Goal: Transaction & Acquisition: Purchase product/service

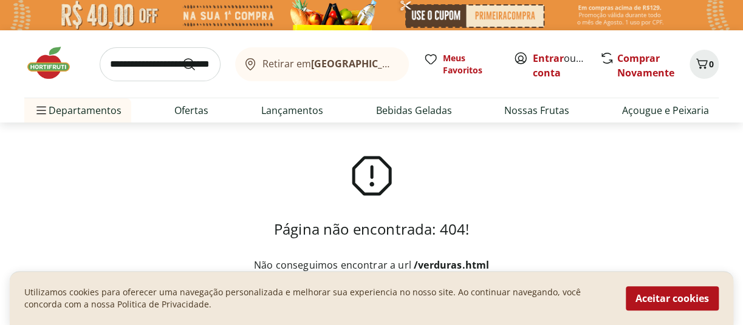
click at [45, 68] on img at bounding box center [54, 63] width 61 height 36
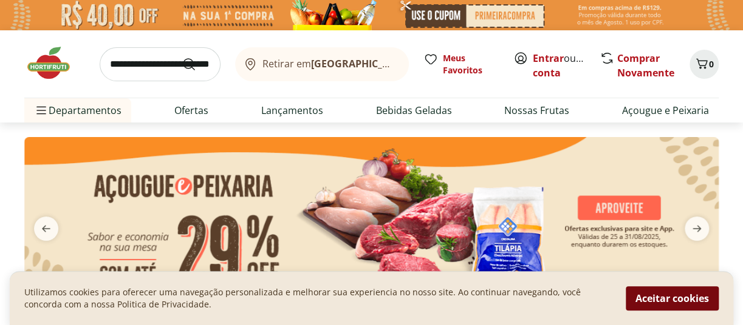
click at [688, 299] on button "Aceitar cookies" at bounding box center [671, 299] width 93 height 24
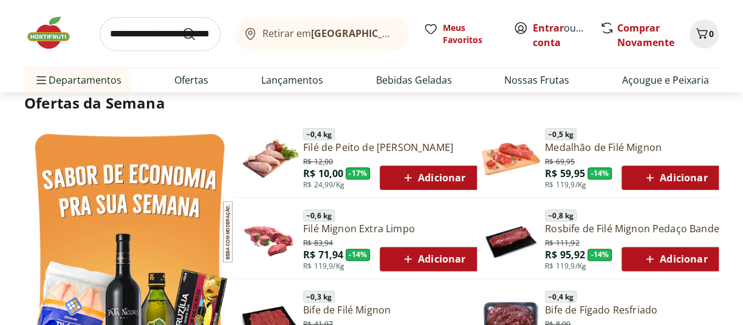
scroll to position [605, 0]
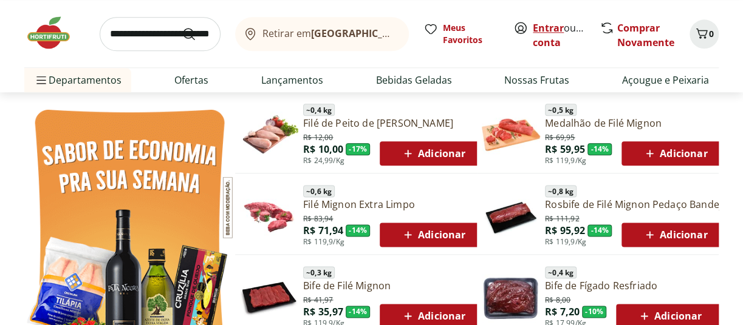
click at [539, 25] on link "Entrar" at bounding box center [547, 27] width 31 height 13
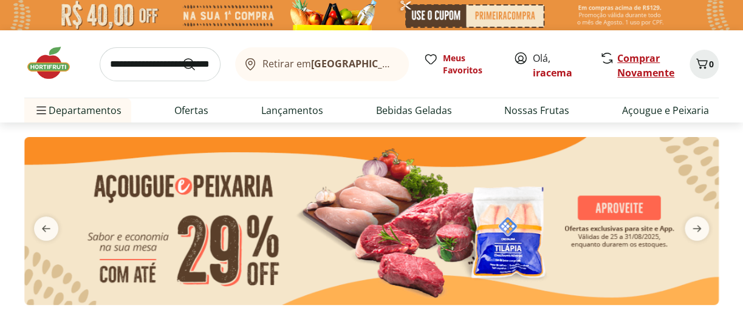
click at [648, 64] on link "Comprar Novamente" at bounding box center [645, 66] width 57 height 28
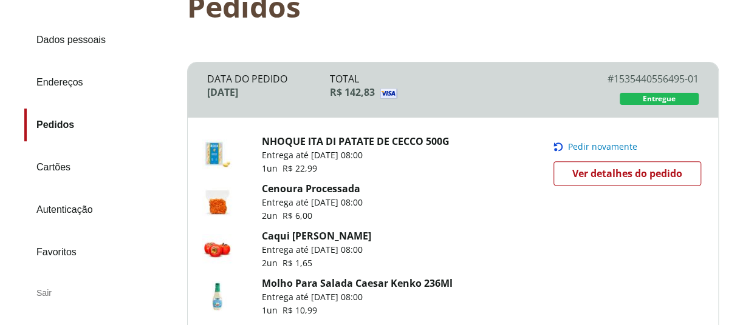
scroll to position [113, 0]
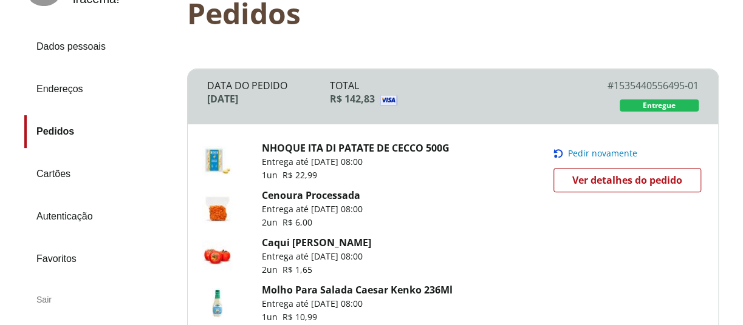
click at [63, 131] on link "Pedidos" at bounding box center [100, 131] width 153 height 33
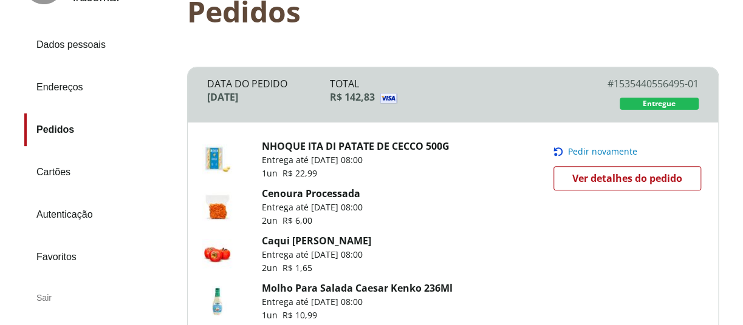
scroll to position [114, 0]
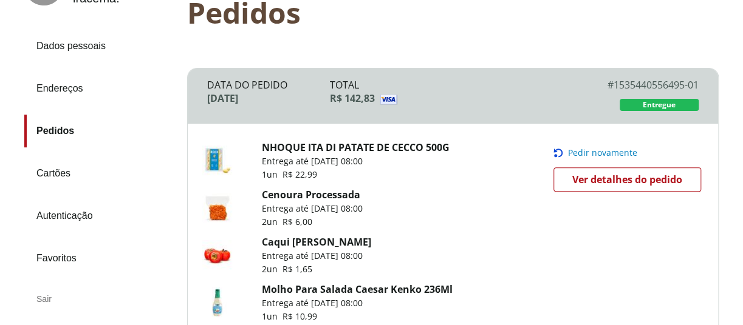
click at [623, 153] on span "Pedir novamente" at bounding box center [602, 153] width 69 height 10
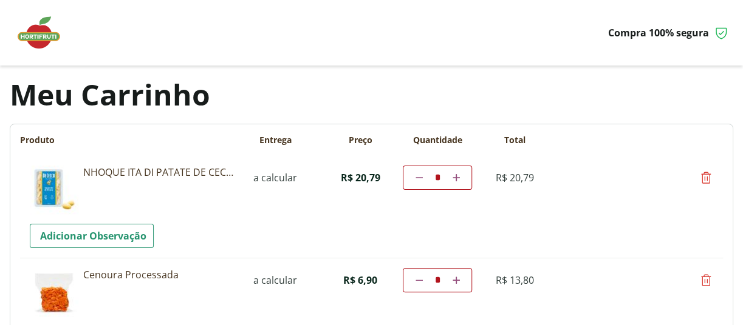
click at [709, 178] on icon at bounding box center [705, 178] width 15 height 15
type input "*"
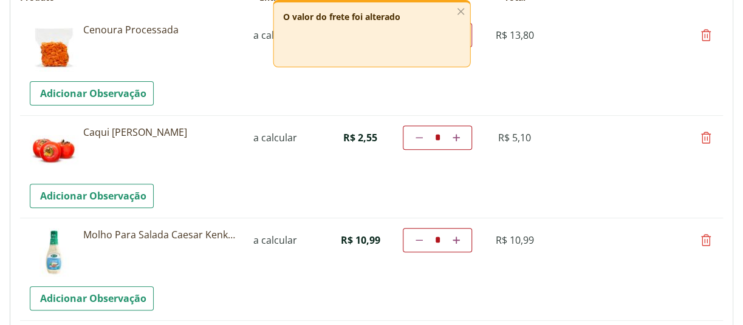
scroll to position [145, 0]
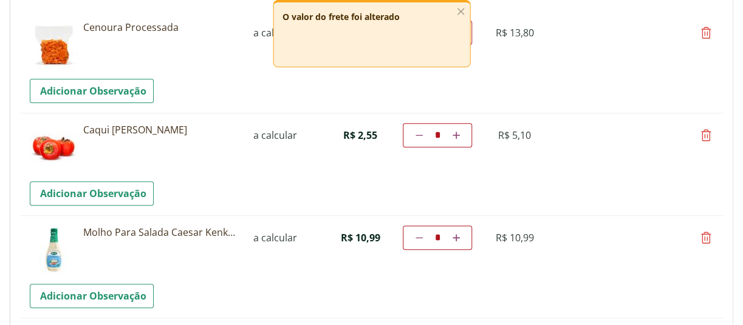
click at [706, 136] on icon at bounding box center [705, 135] width 15 height 15
type input "*"
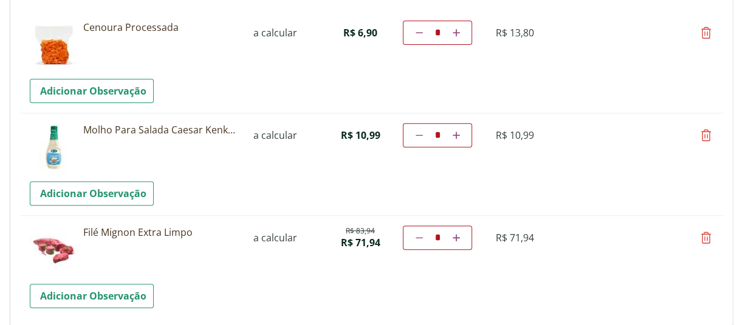
click at [704, 137] on icon at bounding box center [705, 135] width 15 height 15
type input "*"
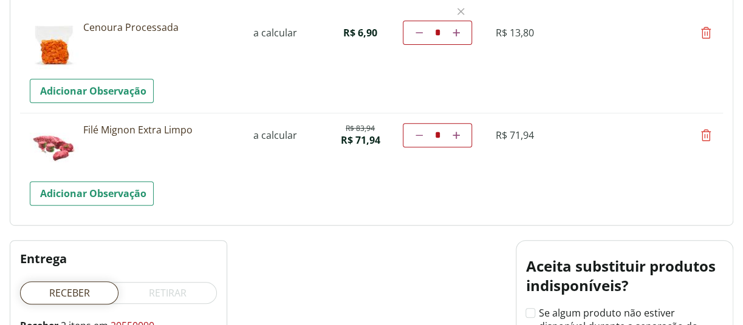
click at [155, 132] on link "Filé Mignon Extra Limpo" at bounding box center [160, 129] width 154 height 13
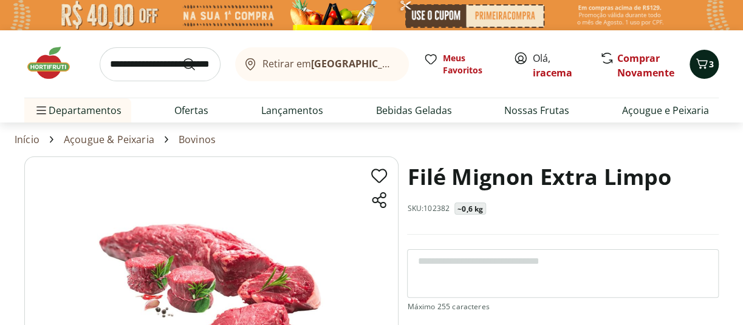
click at [701, 62] on icon "Carrinho" at bounding box center [701, 63] width 15 height 15
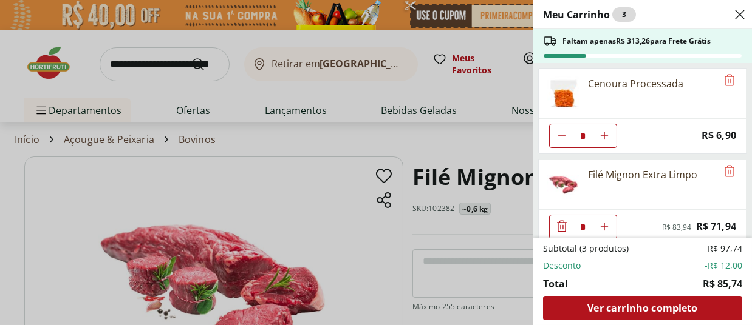
click at [604, 141] on use "Aumentar Quantidade" at bounding box center [604, 136] width 10 height 10
type input "*"
click at [157, 56] on div "Meu Carrinho 4 Faltam apenas R$ 241,32 para Frete Grátis Cenoura Processada * P…" at bounding box center [376, 162] width 752 height 325
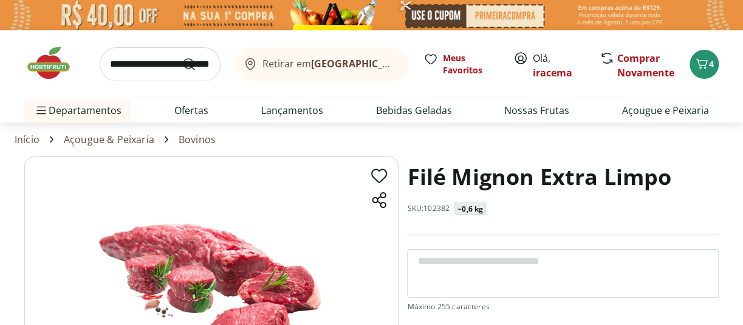
click at [158, 59] on input "search" at bounding box center [160, 64] width 121 height 34
type input "*"
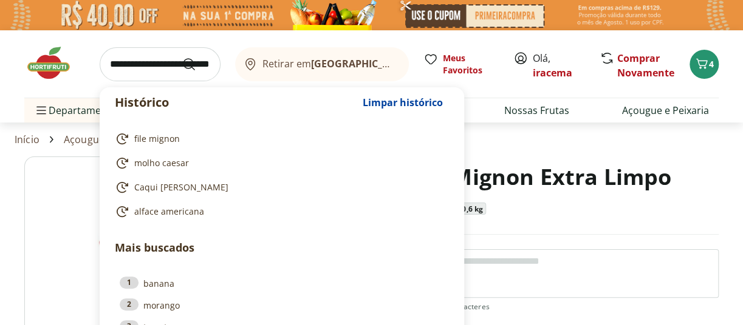
click at [125, 66] on input "search" at bounding box center [160, 64] width 121 height 34
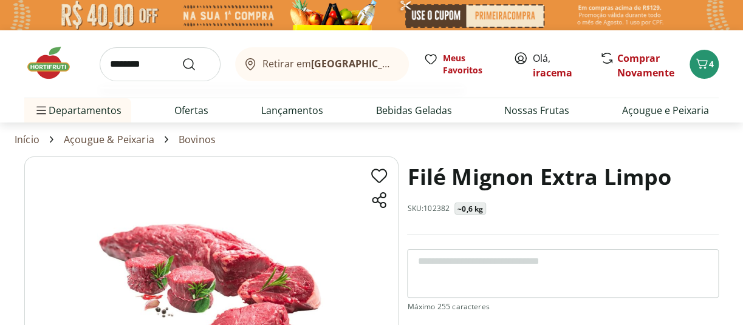
type input "********"
click at [182, 57] on button "Submit Search" at bounding box center [196, 64] width 29 height 15
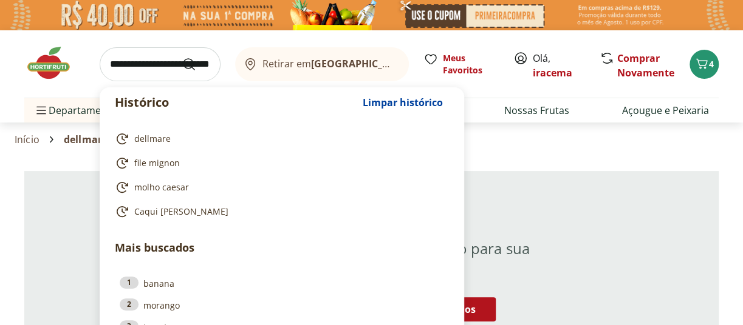
click at [125, 72] on input "search" at bounding box center [160, 64] width 121 height 34
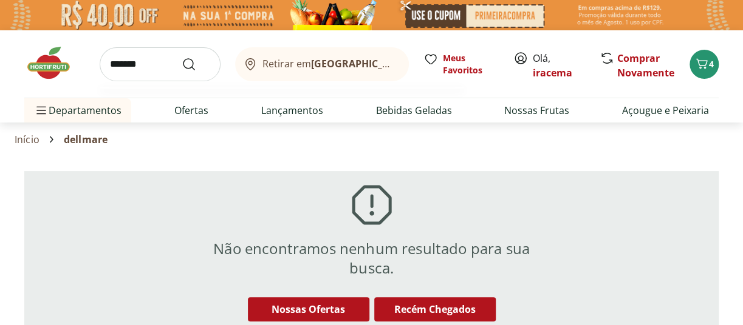
type input "********"
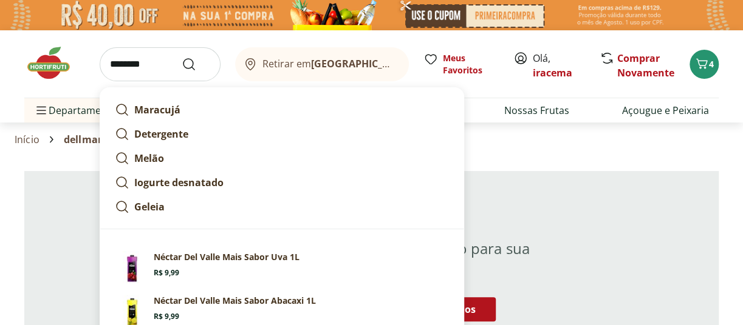
click button "Submit Search" at bounding box center [196, 64] width 29 height 15
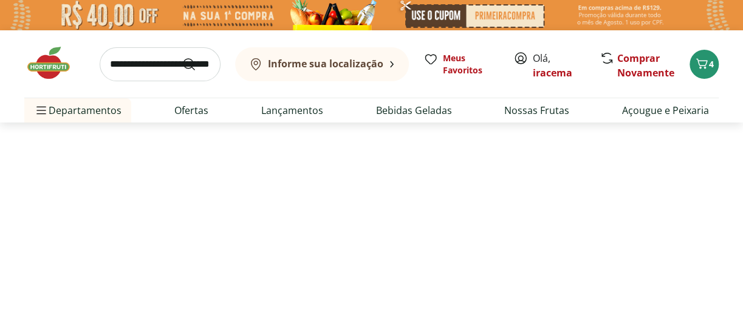
select select "**********"
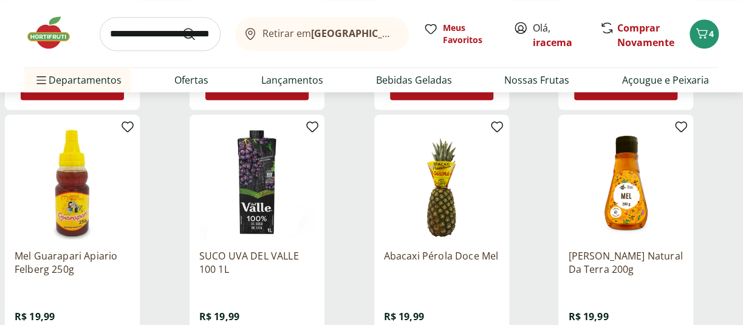
scroll to position [387, 0]
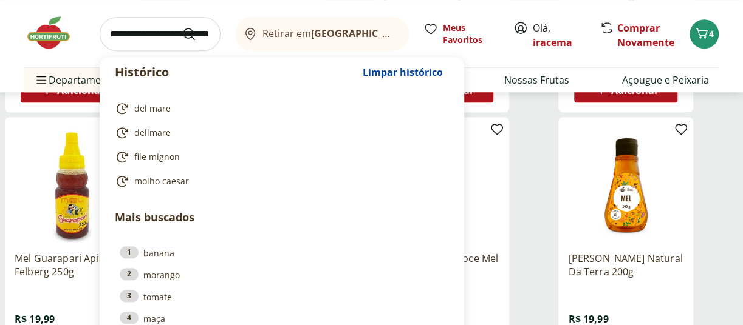
click at [157, 39] on input "search" at bounding box center [160, 34] width 121 height 34
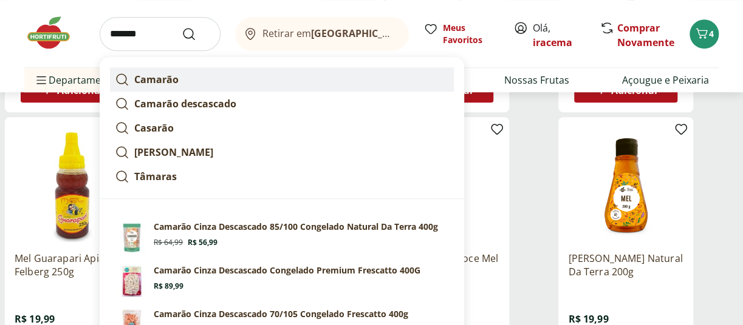
click at [157, 76] on strong "Camarão" at bounding box center [156, 79] width 44 height 13
type input "*******"
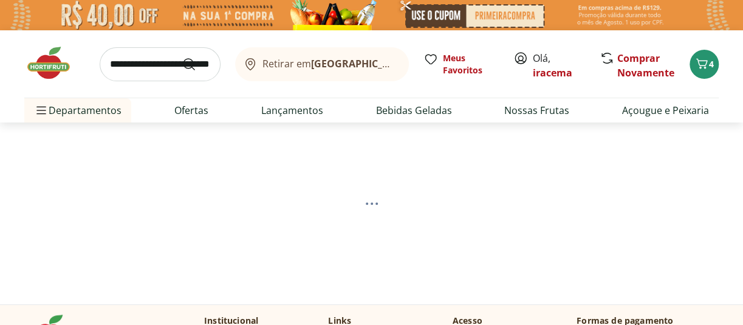
select select "**********"
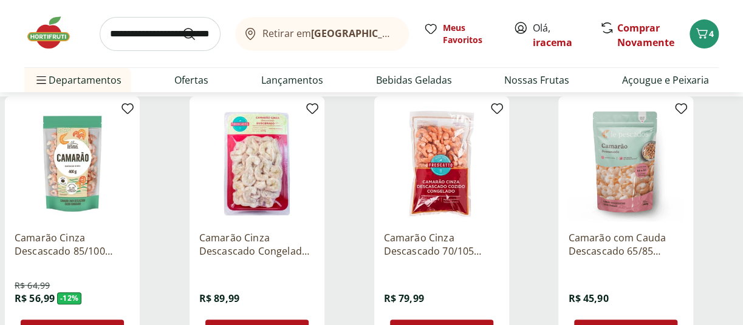
scroll to position [169, 0]
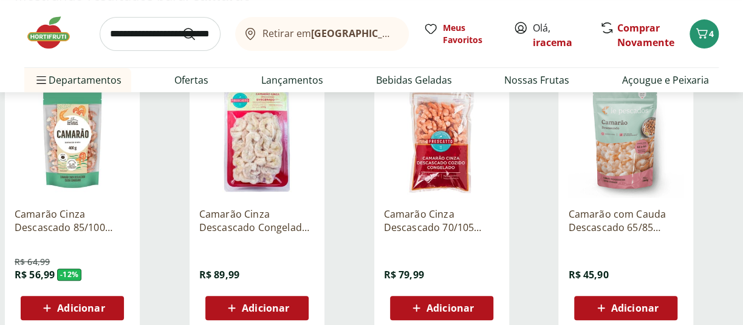
click at [252, 147] on img at bounding box center [256, 140] width 115 height 115
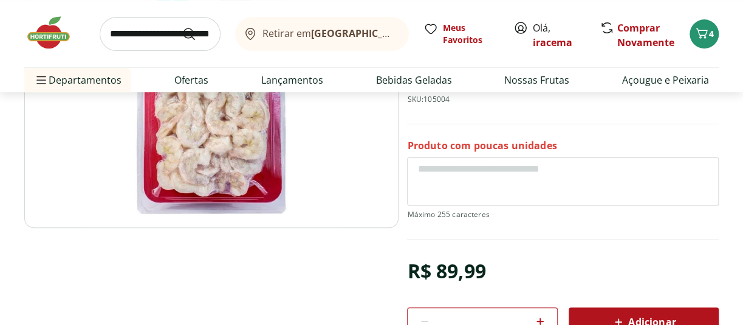
scroll to position [193, 0]
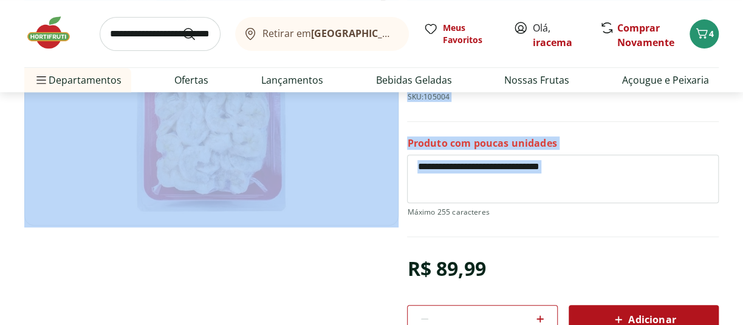
drag, startPoint x: 367, startPoint y: 266, endPoint x: 373, endPoint y: 276, distance: 12.3
click at [373, 276] on section "Camarão Cinza Descascado Congelado Premium Frescatto 400G SKU: 105004 Produto c…" at bounding box center [371, 180] width 694 height 432
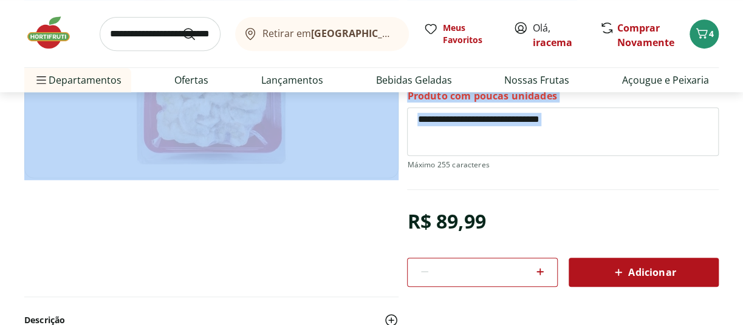
scroll to position [242, 0]
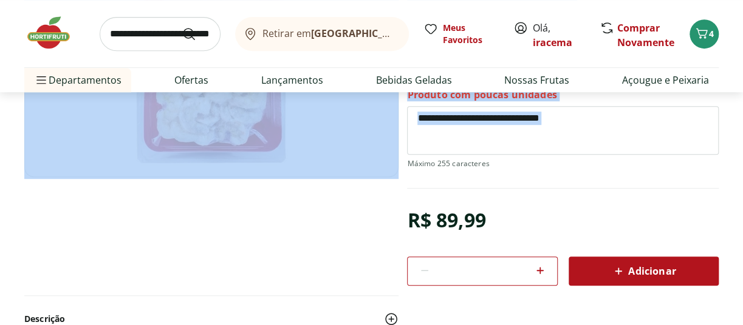
click at [539, 271] on icon at bounding box center [539, 270] width 15 height 15
type input "*"
click at [648, 271] on span "Adicionar" at bounding box center [643, 271] width 64 height 15
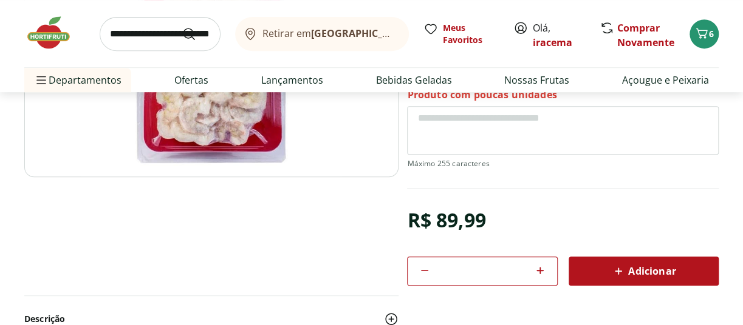
click at [161, 32] on input "search" at bounding box center [160, 34] width 121 height 34
type input "**********"
click at [182, 27] on button "Submit Search" at bounding box center [196, 34] width 29 height 15
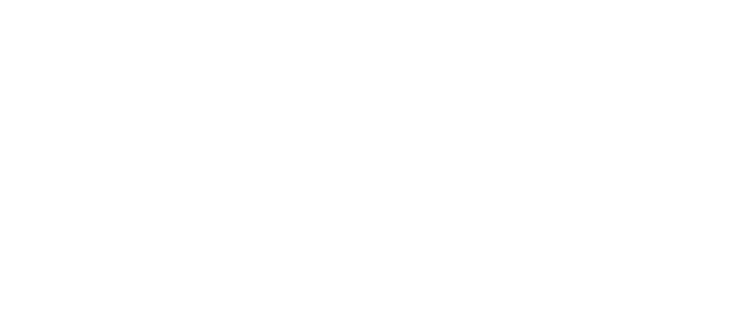
select select "**********"
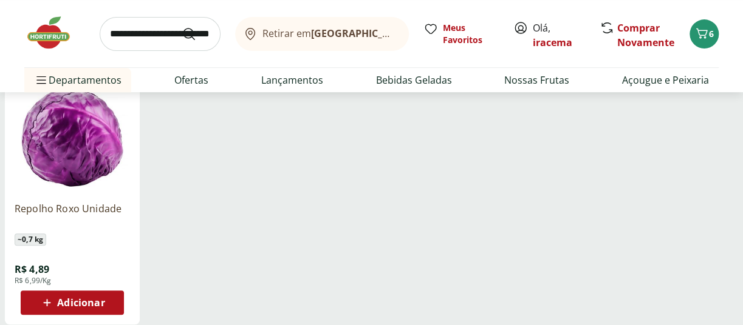
scroll to position [193, 0]
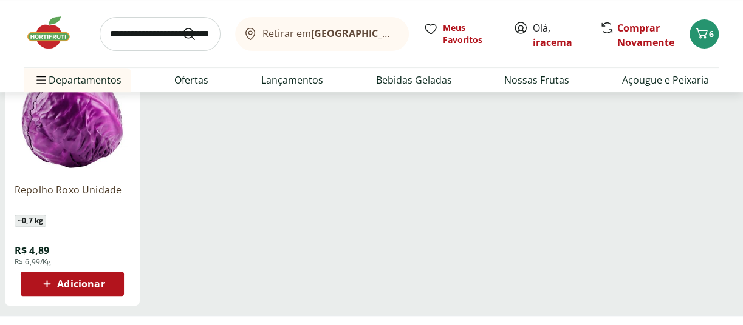
click at [68, 283] on span "Adicionar" at bounding box center [80, 284] width 47 height 10
click at [167, 32] on input "search" at bounding box center [160, 34] width 121 height 34
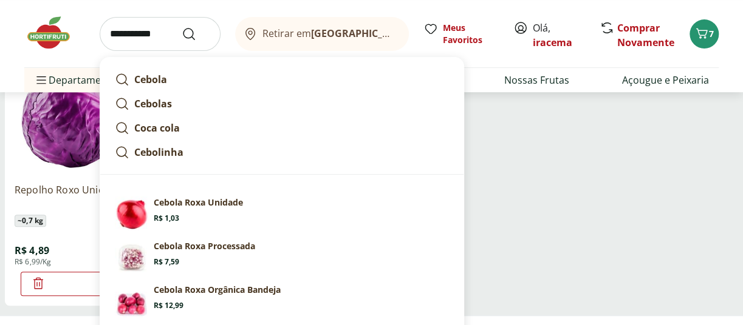
type input "**********"
click at [182, 27] on button "Submit Search" at bounding box center [196, 34] width 29 height 15
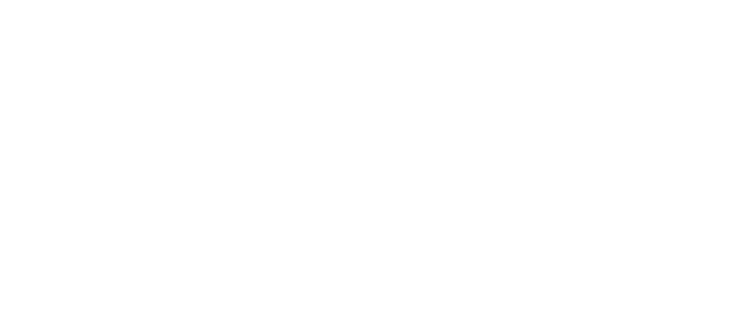
select select "**********"
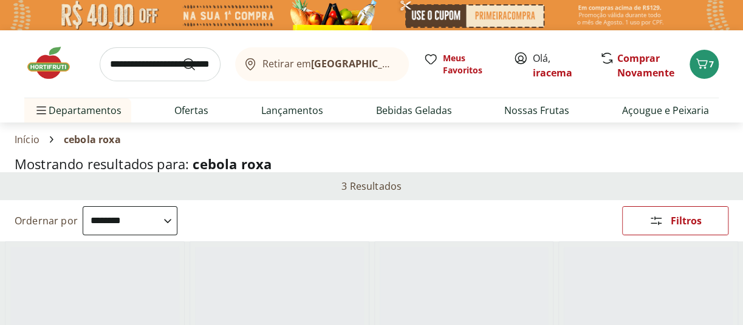
click at [115, 42] on div "Retirar em Rio de Janeiro/RJ Meus Favoritos Olá, iracema Comprar Novamente 7" at bounding box center [371, 63] width 694 height 67
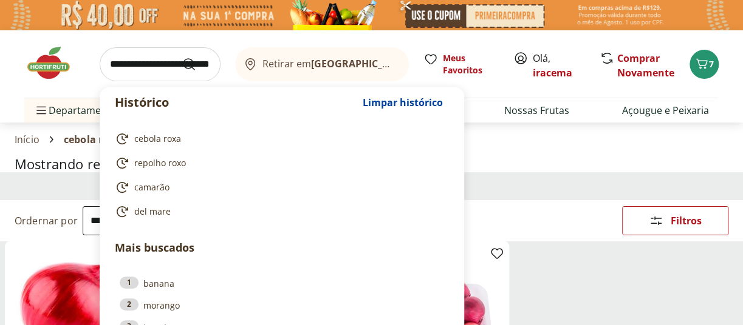
click at [165, 55] on input "search" at bounding box center [160, 64] width 121 height 34
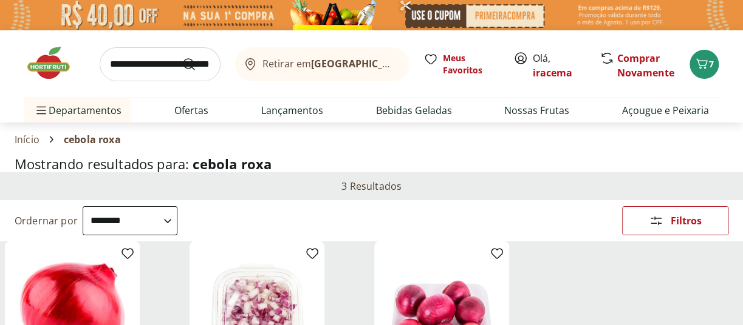
click at [565, 217] on div "**********" at bounding box center [371, 220] width 743 height 41
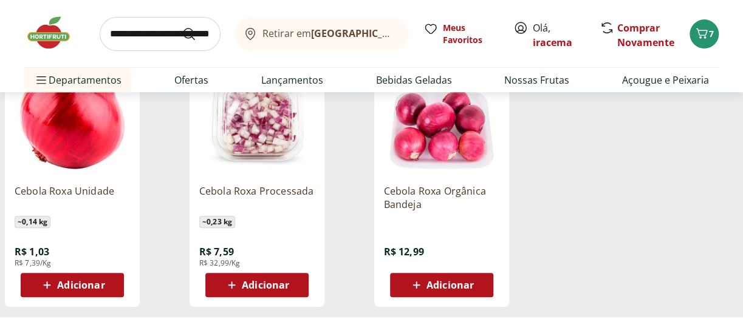
scroll to position [193, 0]
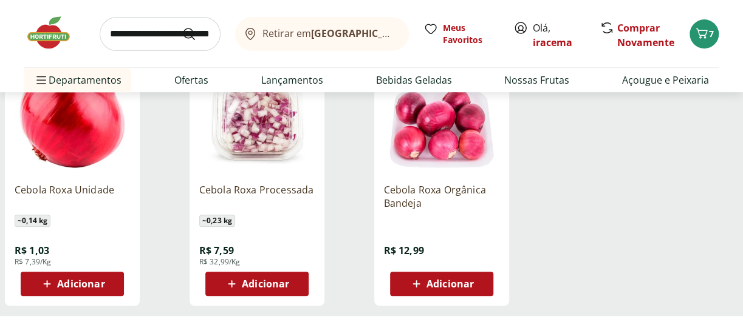
click at [67, 284] on span "Adicionar" at bounding box center [80, 284] width 47 height 10
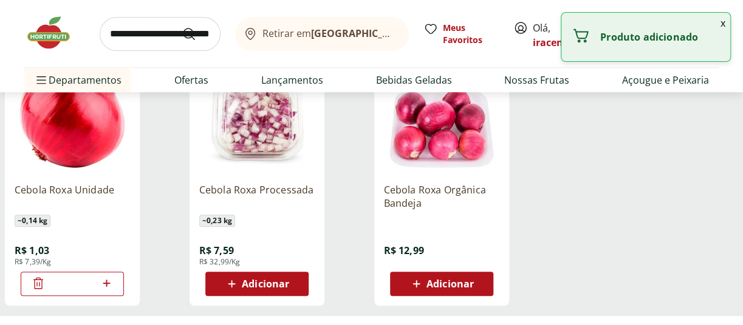
drag, startPoint x: 67, startPoint y: 284, endPoint x: 97, endPoint y: 295, distance: 31.9
click at [97, 295] on div "Cebola Roxa Unidade ~ 0,14 kg R$ 1,03 R$ 7,39/Kg *" at bounding box center [72, 177] width 135 height 257
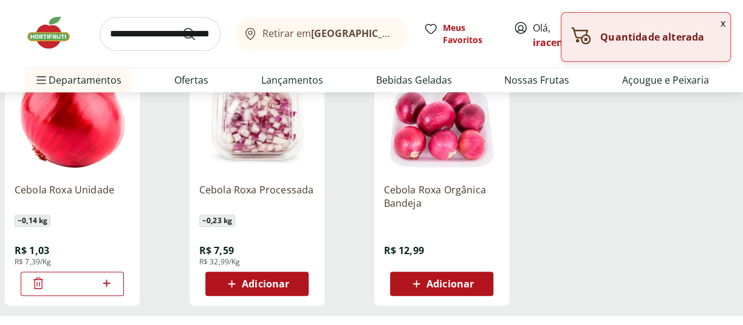
click at [106, 284] on icon at bounding box center [106, 283] width 7 height 7
type input "*"
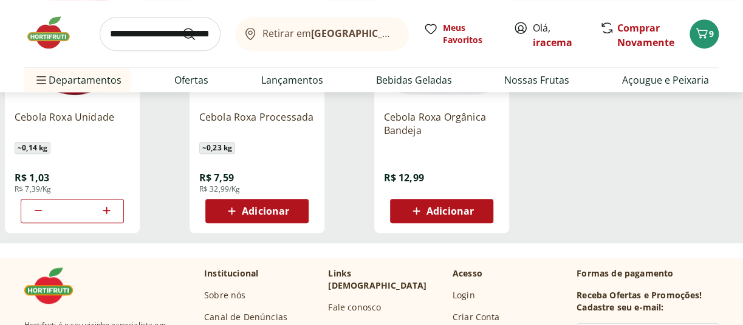
scroll to position [290, 0]
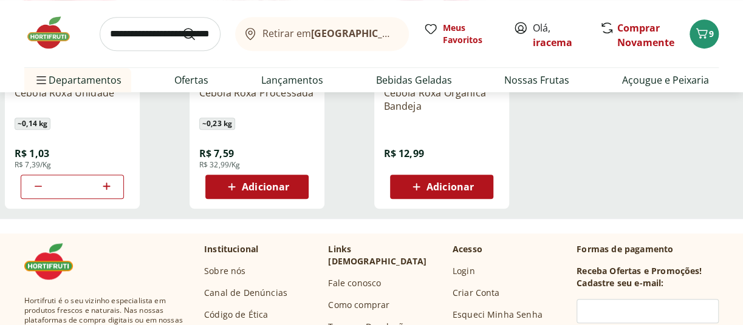
click at [122, 39] on input "search" at bounding box center [160, 34] width 121 height 34
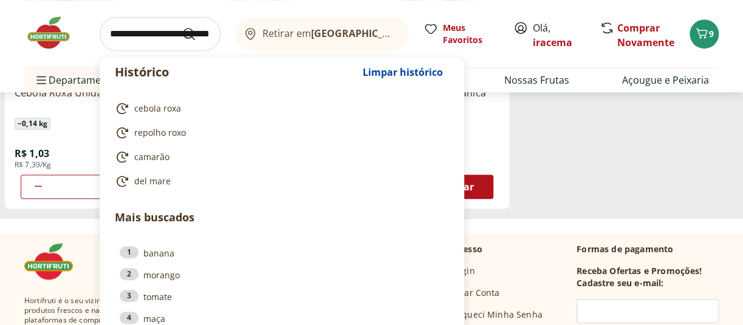
click at [120, 34] on input "search" at bounding box center [160, 34] width 121 height 34
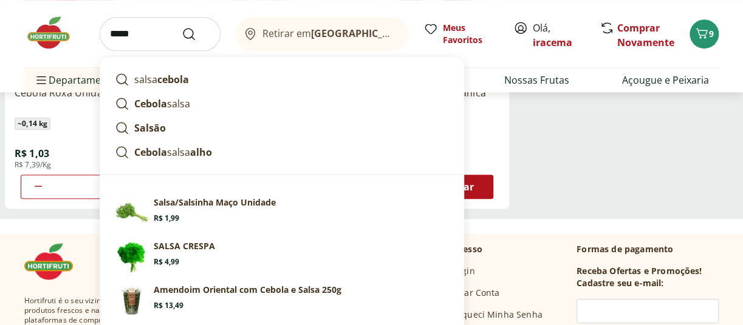
drag, startPoint x: 119, startPoint y: 29, endPoint x: 192, endPoint y: 19, distance: 74.2
click at [192, 19] on input "*****" at bounding box center [160, 34] width 121 height 34
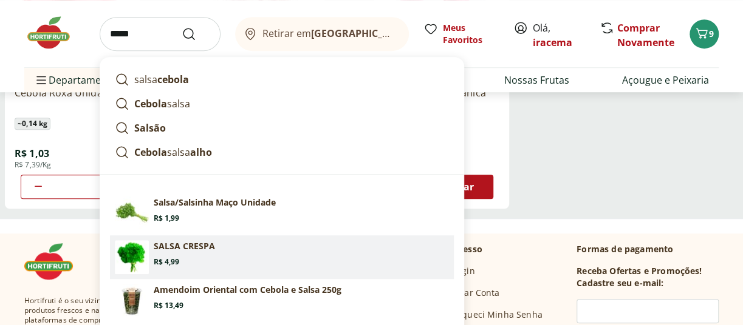
click at [137, 258] on img at bounding box center [132, 257] width 34 height 34
type input "**********"
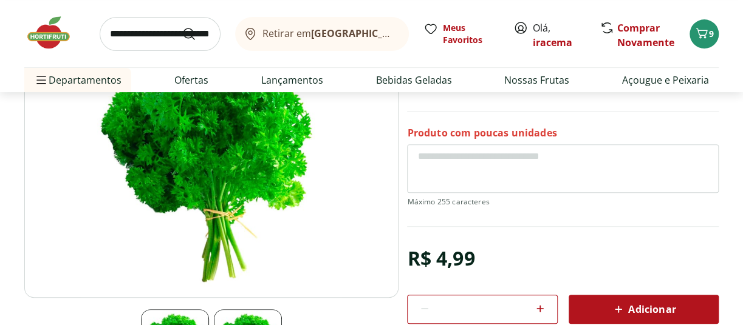
scroll to position [145, 0]
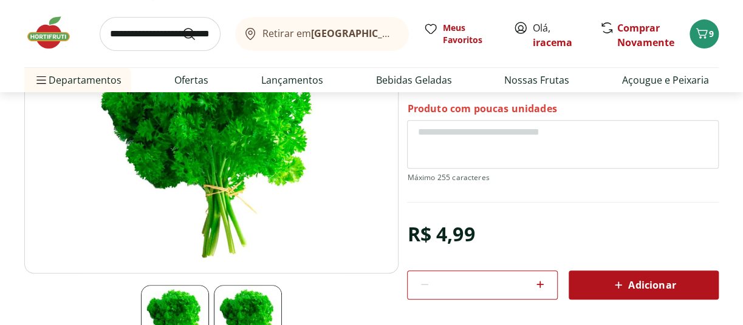
click at [540, 284] on icon at bounding box center [539, 284] width 7 height 7
type input "*"
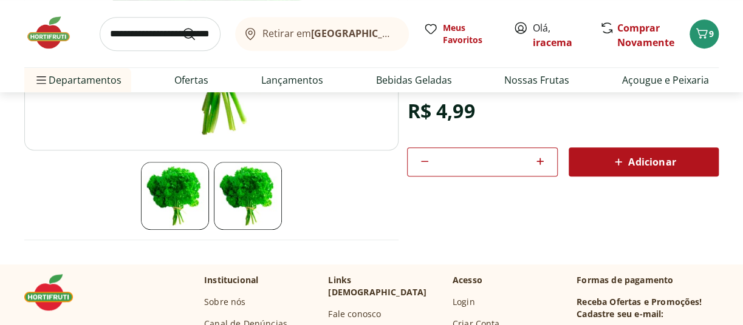
scroll to position [266, 0]
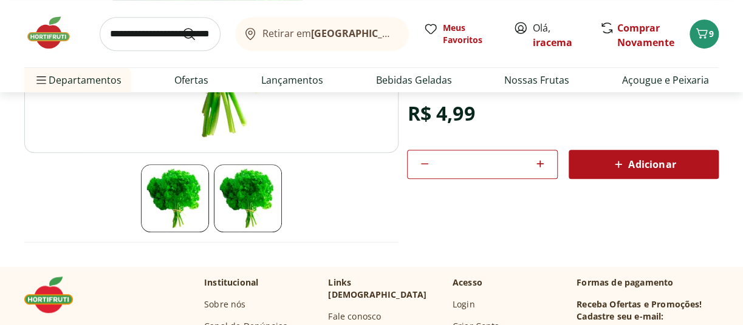
click at [649, 166] on span "Adicionar" at bounding box center [643, 164] width 64 height 15
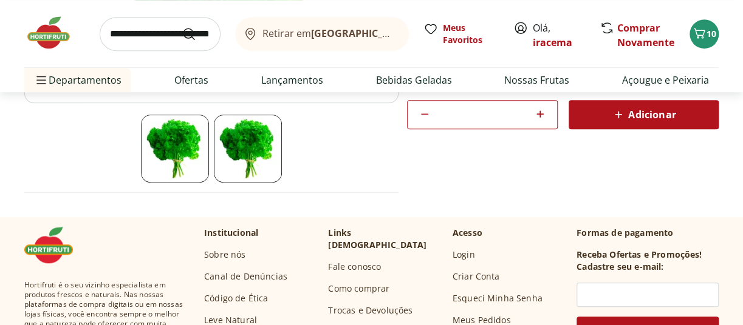
scroll to position [314, 0]
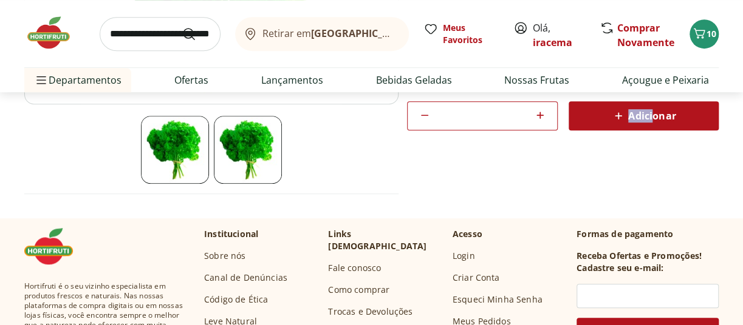
drag, startPoint x: 656, startPoint y: 100, endPoint x: 653, endPoint y: 115, distance: 15.5
click at [653, 115] on div "R$ 4,99 * Adicionar" at bounding box center [562, 89] width 311 height 83
click at [644, 106] on div "Adicionar" at bounding box center [643, 116] width 131 height 22
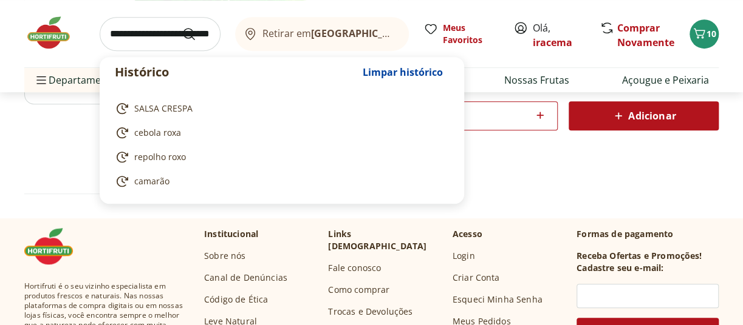
click at [166, 41] on input "search" at bounding box center [160, 34] width 121 height 34
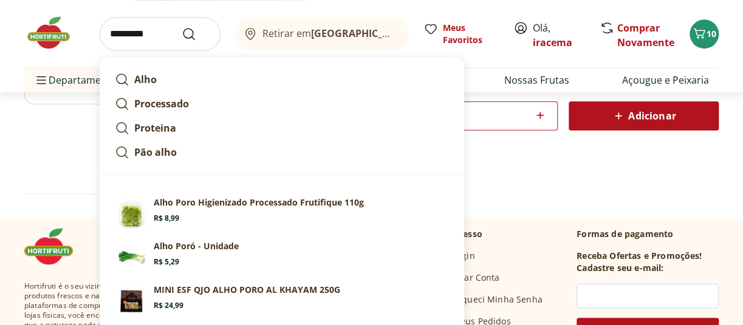
type input "*********"
click at [182, 27] on button "Submit Search" at bounding box center [196, 34] width 29 height 15
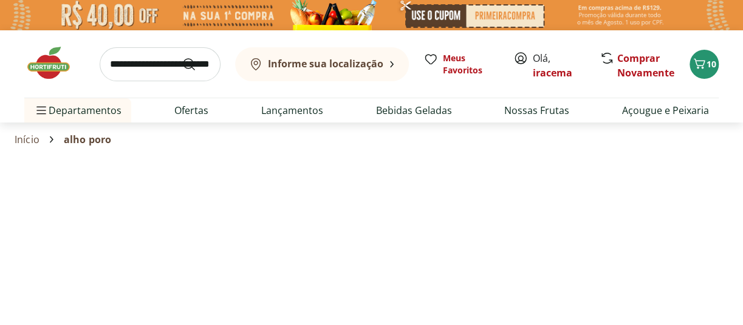
select select "**********"
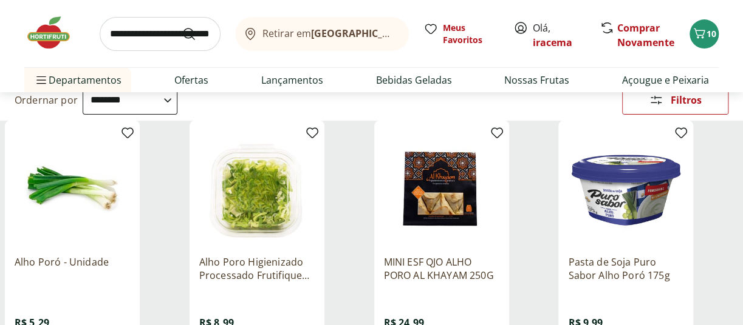
scroll to position [145, 0]
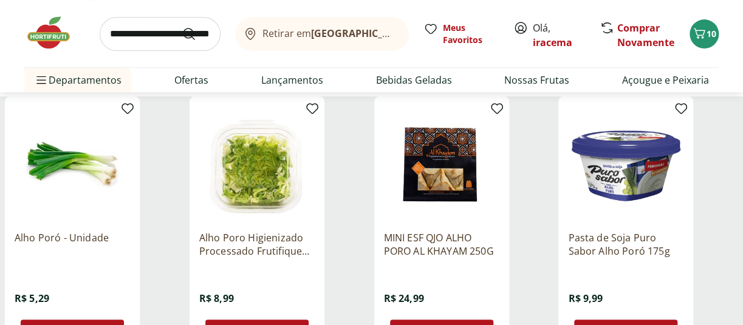
click at [84, 160] on img at bounding box center [72, 163] width 115 height 115
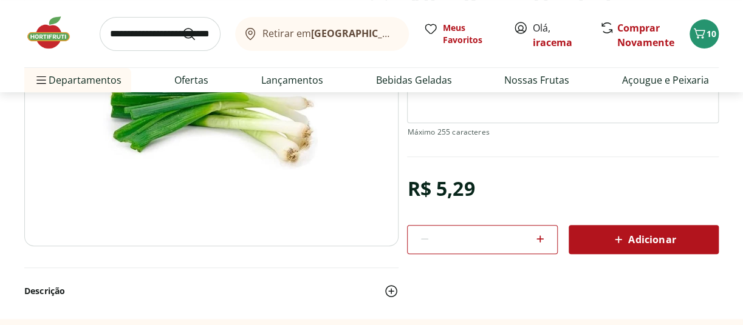
scroll to position [193, 0]
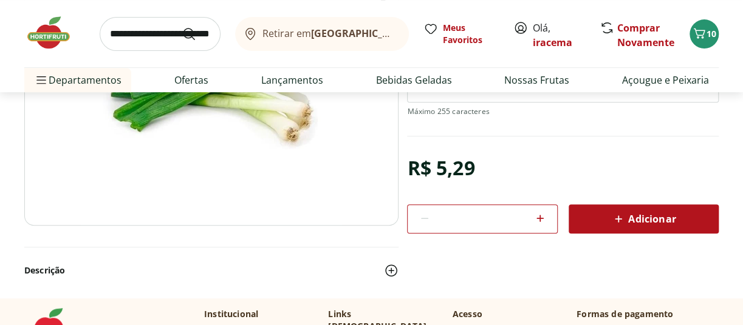
click at [630, 218] on span "Adicionar" at bounding box center [643, 219] width 64 height 15
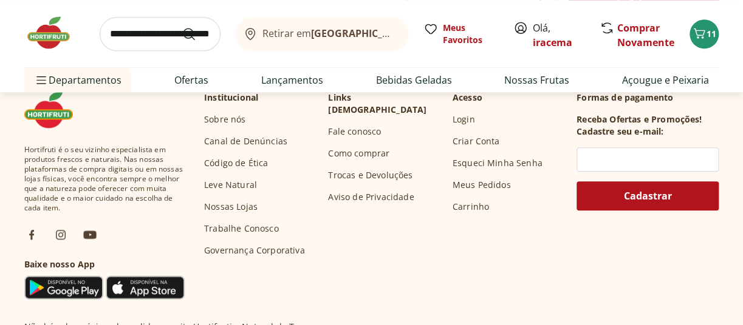
scroll to position [411, 0]
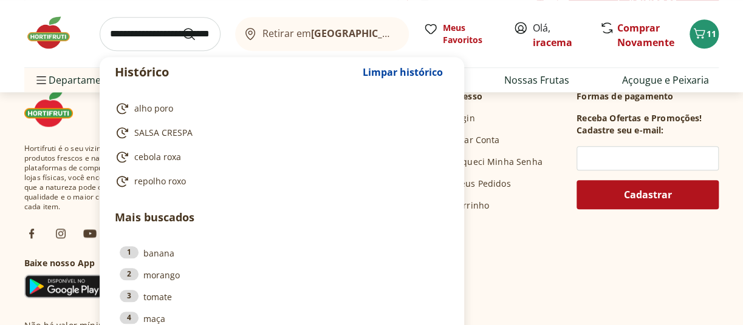
click at [120, 37] on input "search" at bounding box center [160, 34] width 121 height 34
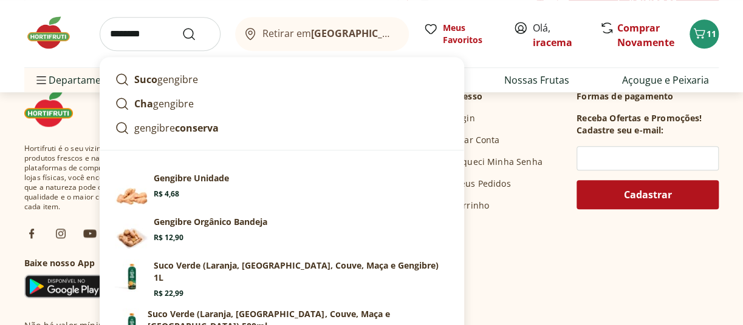
type input "********"
click at [182, 27] on button "Submit Search" at bounding box center [196, 34] width 29 height 15
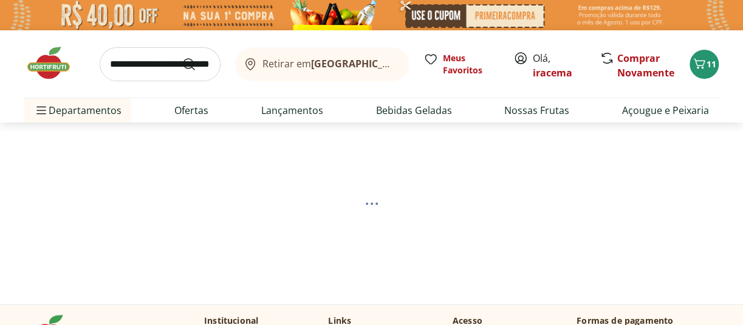
select select "**********"
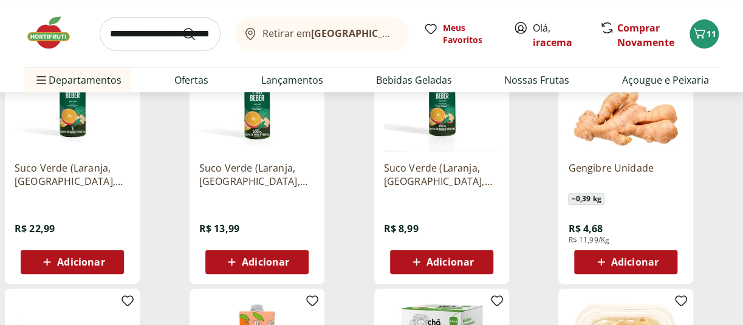
scroll to position [217, 0]
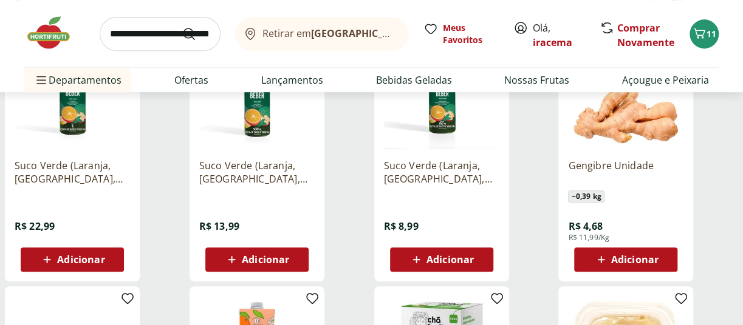
click at [625, 258] on span "Adicionar" at bounding box center [634, 260] width 47 height 10
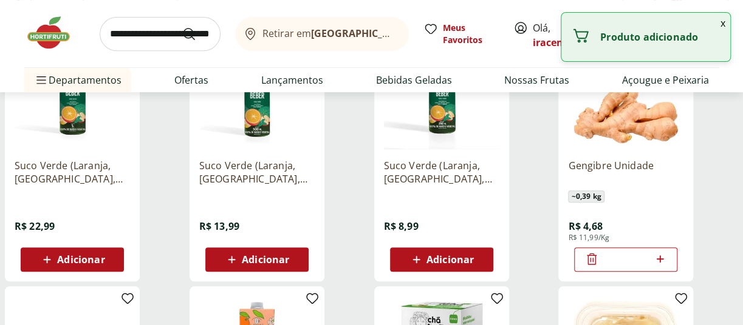
drag, startPoint x: 625, startPoint y: 259, endPoint x: 620, endPoint y: 265, distance: 8.6
click at [620, 265] on div "*" at bounding box center [625, 260] width 103 height 24
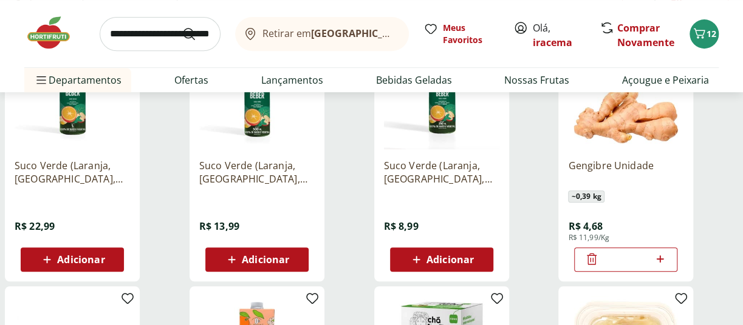
click at [612, 267] on div "*" at bounding box center [625, 260] width 103 height 24
type input "**"
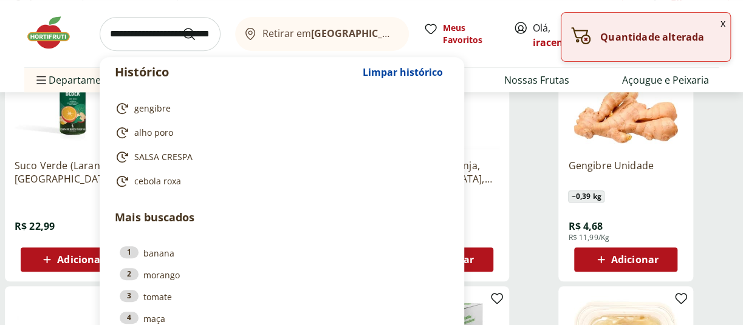
click at [134, 36] on input "search" at bounding box center [160, 34] width 121 height 34
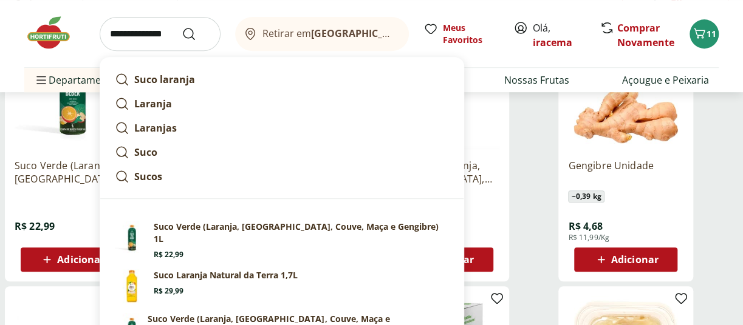
type input "**********"
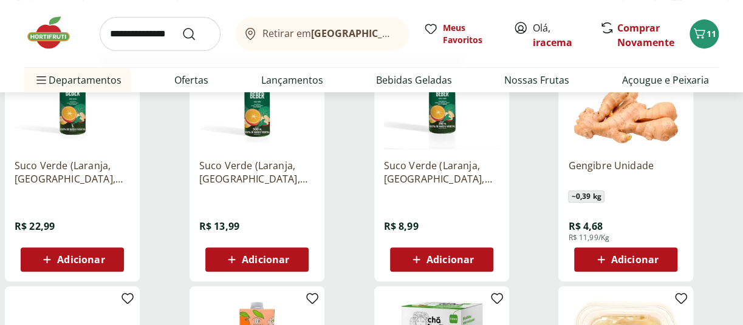
click button "Submit Search" at bounding box center [196, 34] width 29 height 15
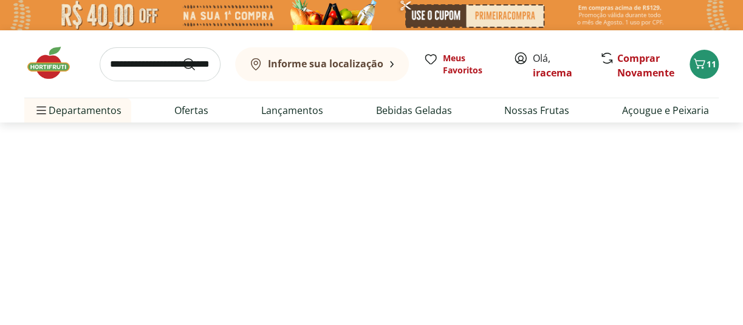
select select "**********"
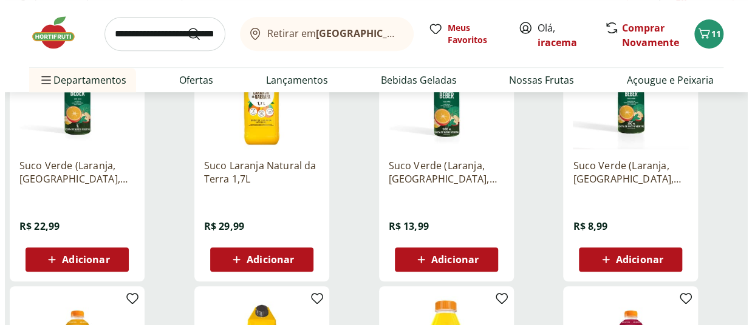
scroll to position [242, 0]
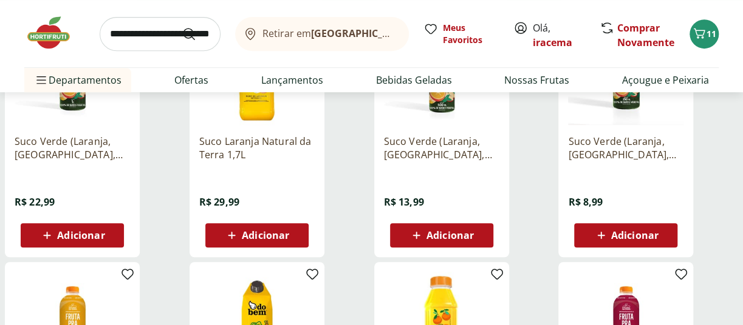
click at [253, 234] on span "Adicionar" at bounding box center [265, 236] width 47 height 10
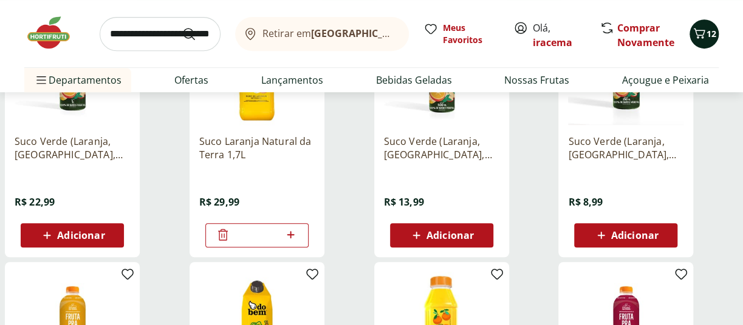
click at [709, 32] on span "12" at bounding box center [711, 34] width 10 height 12
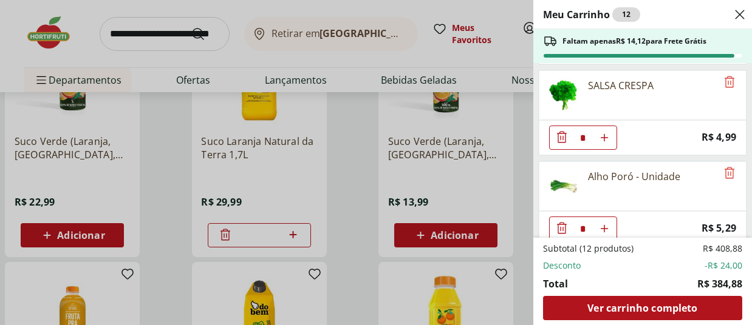
scroll to position [419, 0]
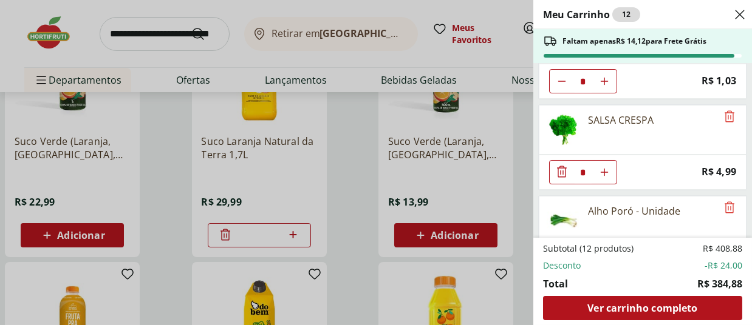
type input "*"
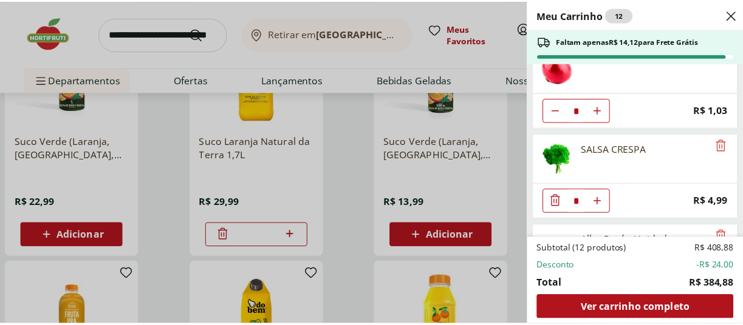
scroll to position [385, 0]
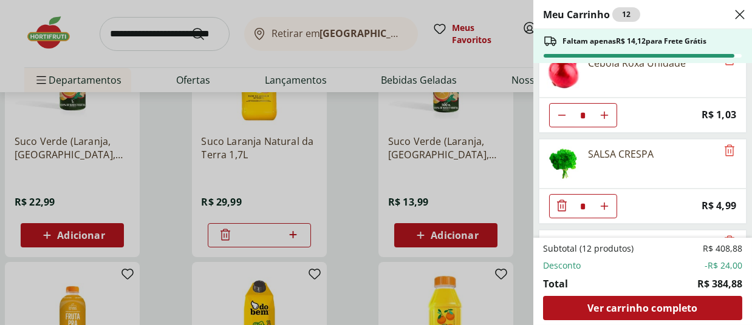
click at [344, 134] on div "Meu Carrinho 12 Faltam apenas R$ 14,12 para Frete Grátis Cenoura Processada * P…" at bounding box center [376, 162] width 752 height 325
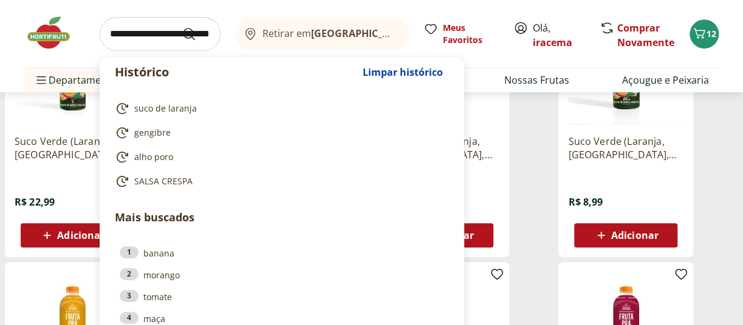
click at [167, 33] on input "search" at bounding box center [160, 34] width 121 height 34
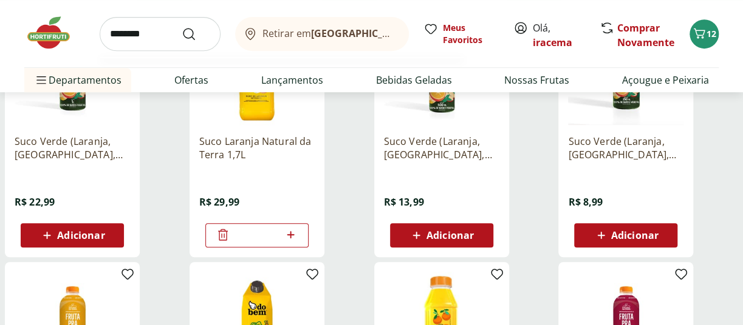
type input "********"
click at [182, 27] on button "Submit Search" at bounding box center [196, 34] width 29 height 15
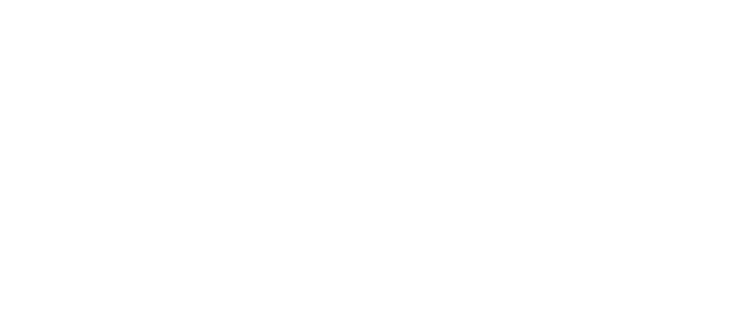
select select "**********"
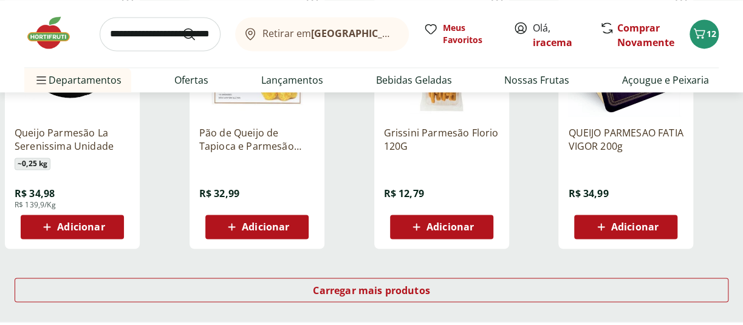
scroll to position [798, 0]
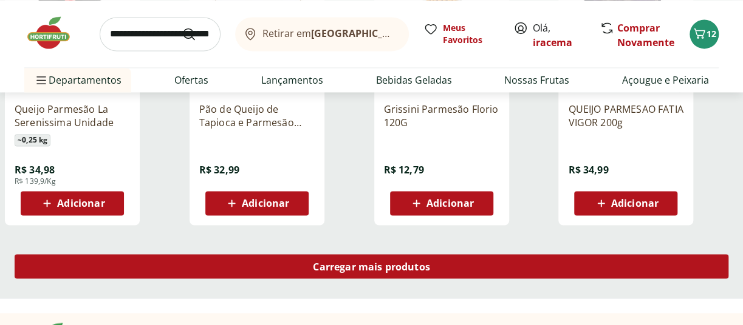
click at [379, 266] on span "Carregar mais produtos" at bounding box center [371, 267] width 117 height 10
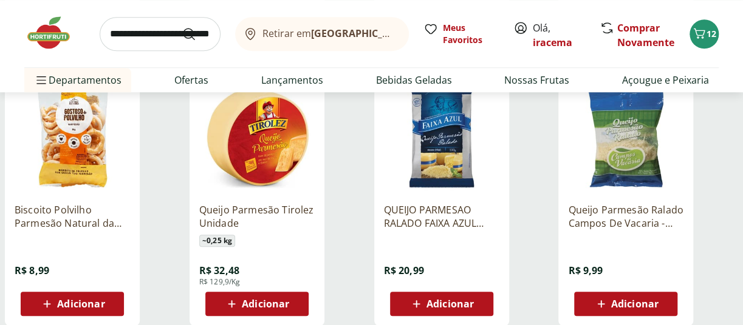
scroll to position [460, 0]
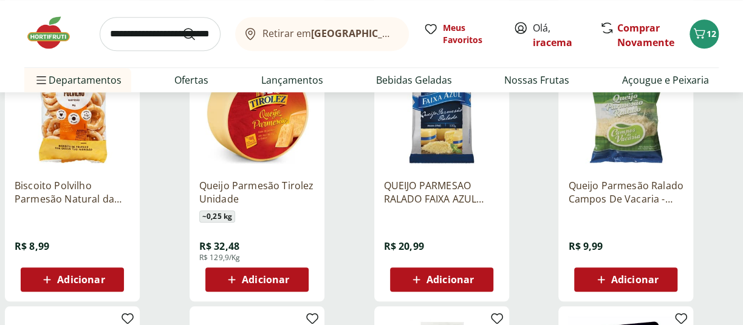
click at [280, 140] on img at bounding box center [256, 111] width 115 height 115
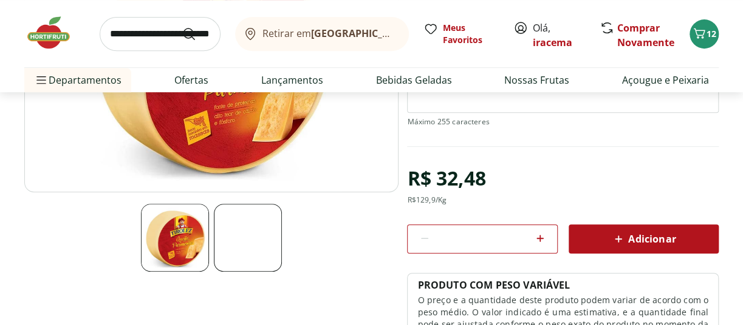
scroll to position [231, 0]
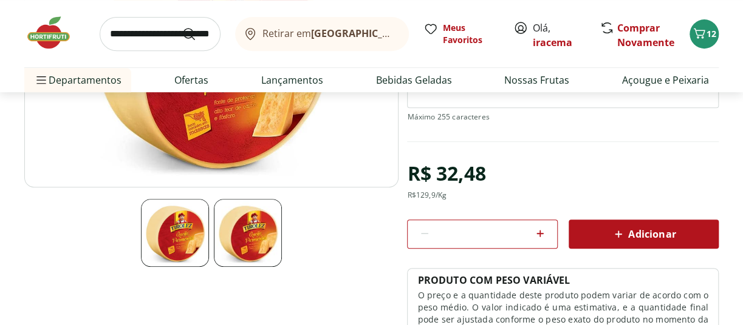
click at [277, 251] on img at bounding box center [248, 233] width 68 height 68
click at [637, 224] on div "Adicionar" at bounding box center [643, 234] width 131 height 22
click at [698, 33] on icon "Carrinho" at bounding box center [699, 33] width 15 height 15
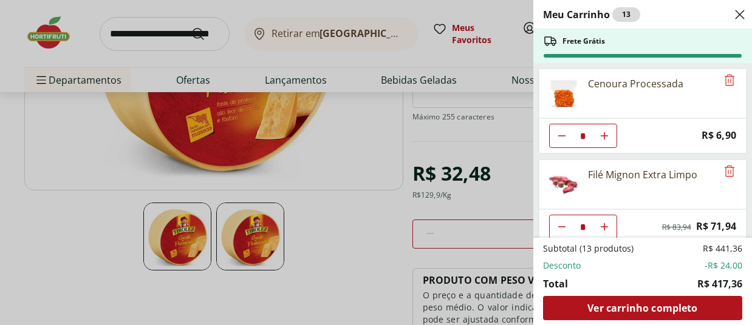
click at [154, 31] on div "Meu Carrinho 13 Frete Grátis Cenoura Processada * Price: R$ 6,90 Filé Mignon Ex…" at bounding box center [376, 162] width 752 height 325
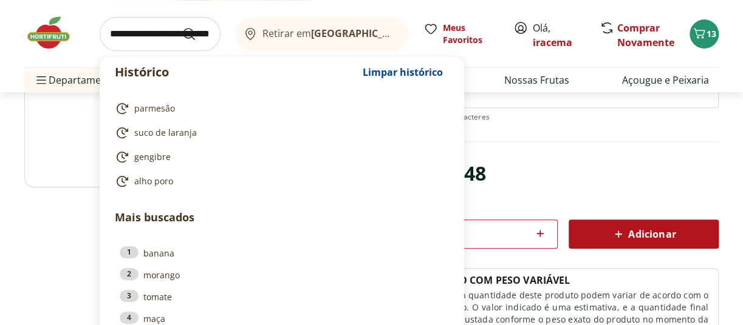
click at [170, 36] on input "search" at bounding box center [160, 34] width 121 height 34
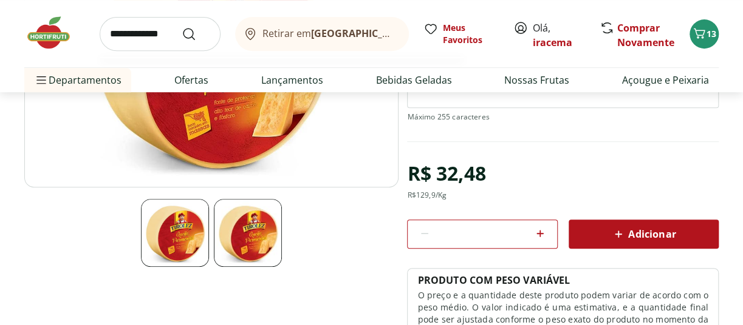
type input "**********"
click at [182, 27] on button "Submit Search" at bounding box center [196, 34] width 29 height 15
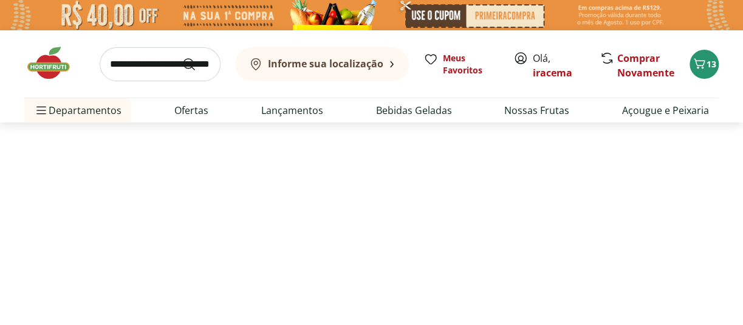
select select "**********"
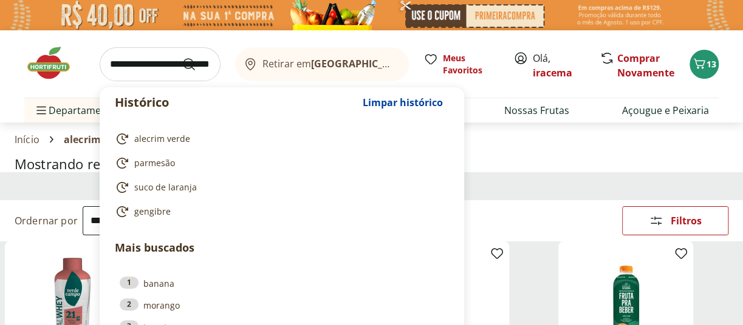
click at [141, 71] on input "search" at bounding box center [160, 64] width 121 height 34
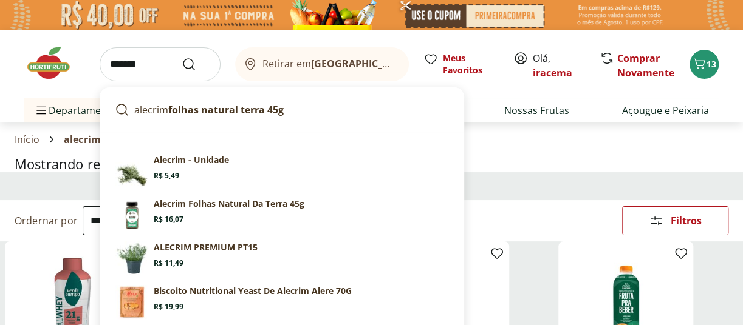
type input "*******"
click at [182, 57] on button "Submit Search" at bounding box center [196, 64] width 29 height 15
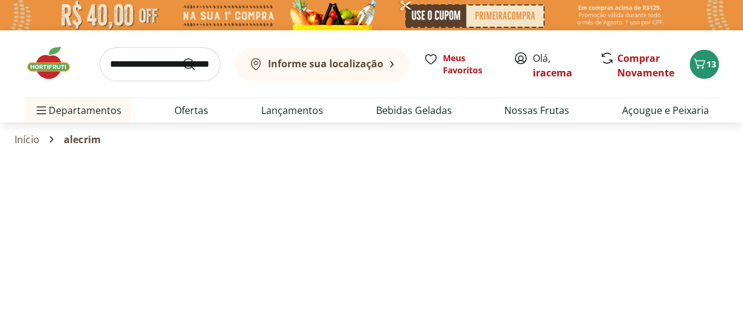
select select "**********"
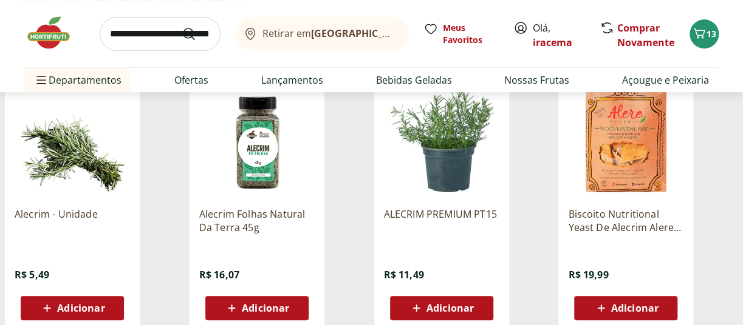
scroll to position [193, 0]
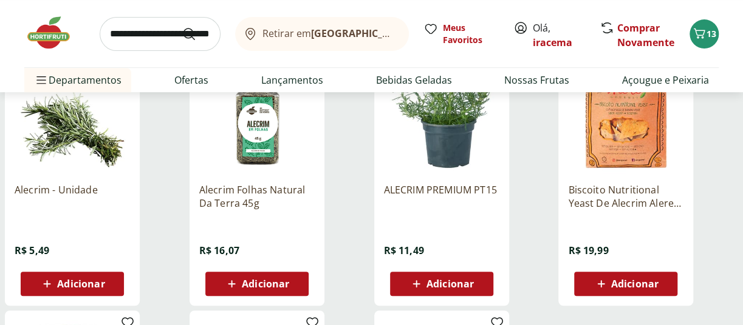
click at [0, 99] on div "Alecrim - Unidade R$ 5,49 Adicionar Alecrim Folhas Natural Da Terra 45g R$ 16,0…" at bounding box center [371, 313] width 743 height 529
click at [75, 284] on span "Adicionar" at bounding box center [80, 284] width 47 height 10
click at [443, 284] on span "Adicionar" at bounding box center [449, 284] width 47 height 10
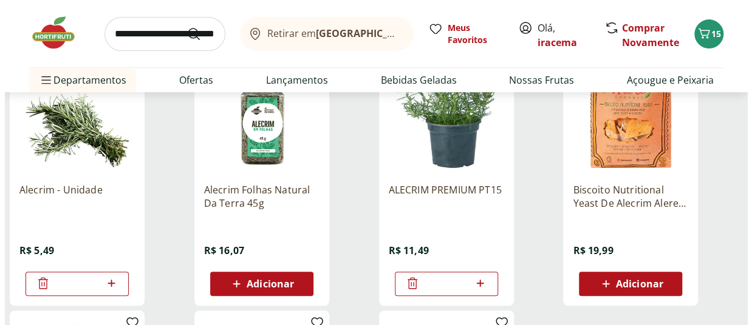
scroll to position [0, 0]
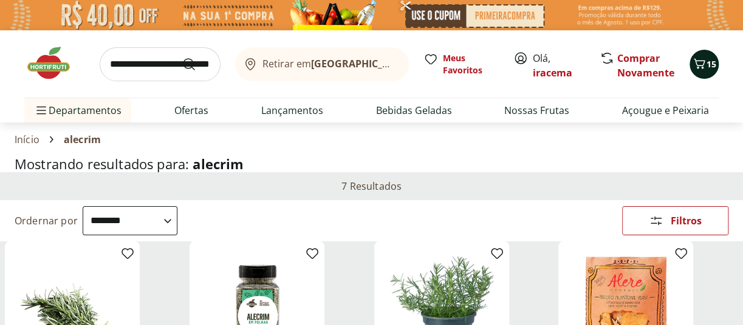
click at [711, 58] on span "15" at bounding box center [711, 64] width 10 height 12
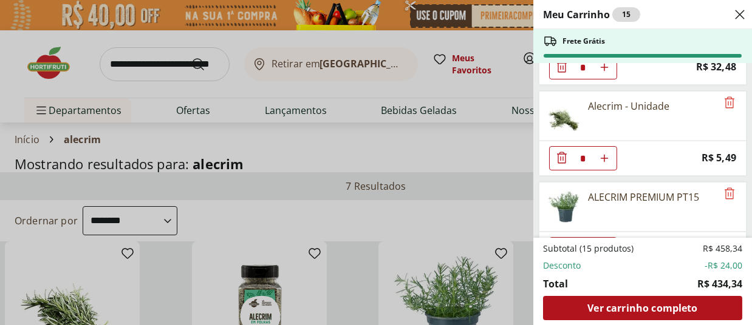
scroll to position [828, 0]
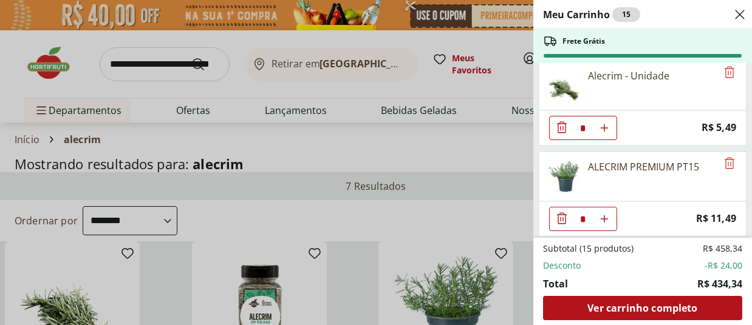
click at [512, 135] on div "Meu Carrinho 15 Frete Grátis Cenoura Processada * Price: R$ 6,90 Filé Mignon Ex…" at bounding box center [376, 162] width 752 height 325
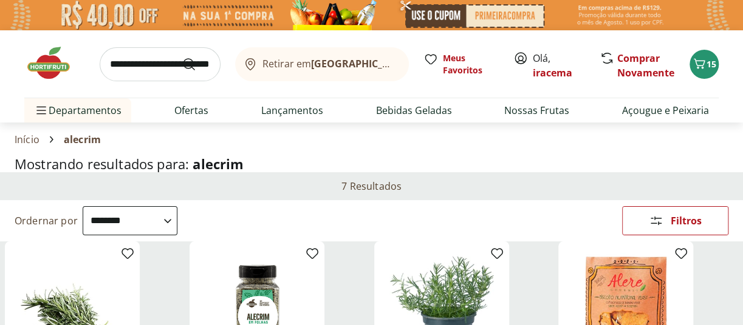
click at [50, 58] on img at bounding box center [54, 63] width 61 height 36
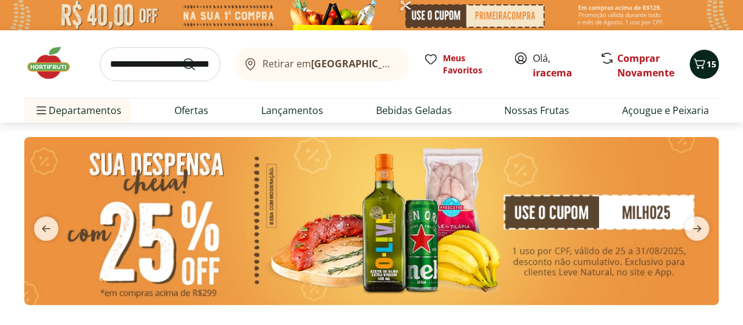
click at [712, 55] on button "15" at bounding box center [703, 64] width 29 height 29
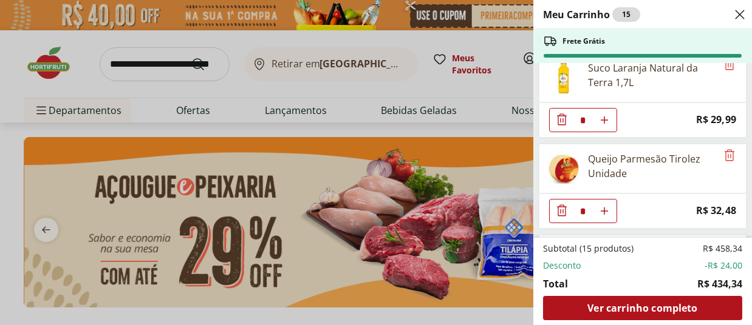
scroll to position [828, 0]
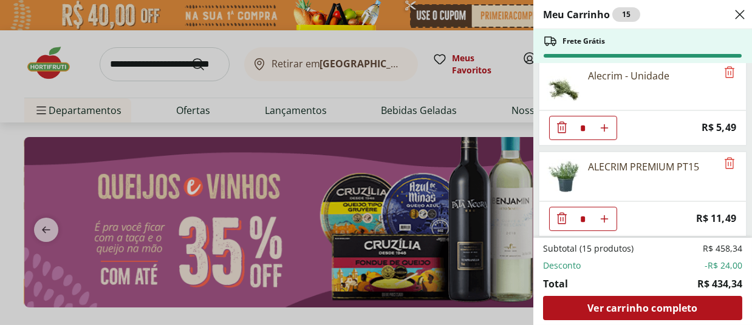
click at [433, 81] on div "Meu Carrinho 15 Frete Grátis Cenoura Processada * Price: R$ 6,90 Filé Mignon Ex…" at bounding box center [376, 162] width 752 height 325
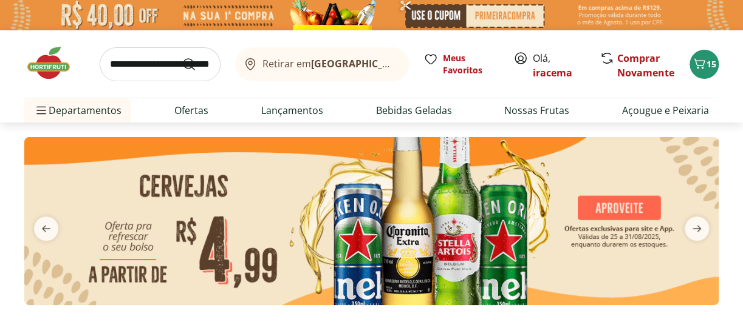
click at [45, 81] on img at bounding box center [54, 63] width 61 height 36
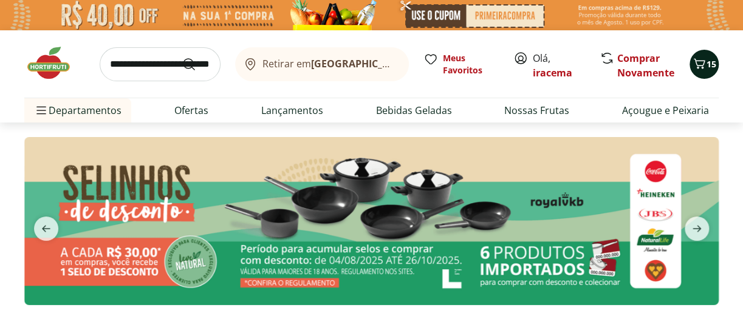
click at [704, 55] on div "15" at bounding box center [704, 64] width 10 height 19
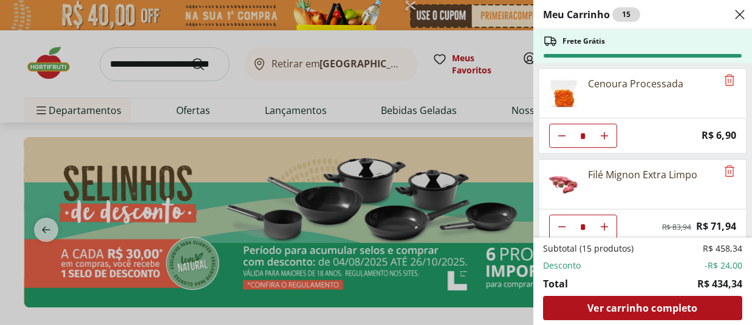
click at [478, 187] on div "Meu Carrinho 15 Frete Grátis Cenoura Processada * Price: R$ 6,90 Filé Mignon Ex…" at bounding box center [376, 162] width 752 height 325
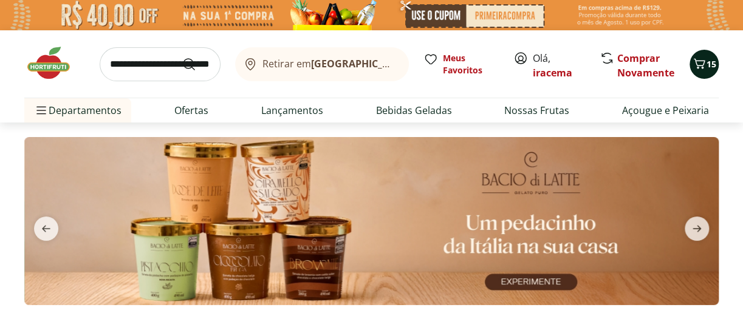
click at [700, 63] on icon "Carrinho" at bounding box center [699, 63] width 15 height 15
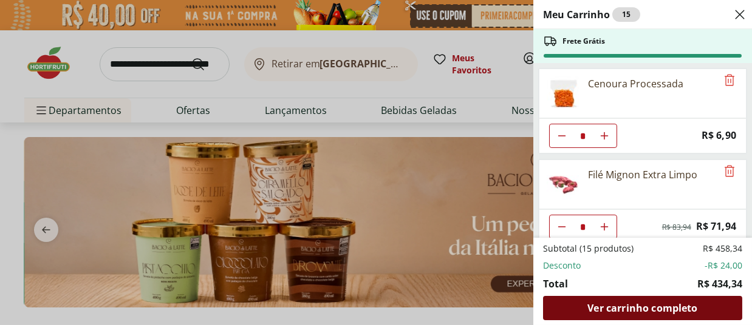
click at [626, 307] on span "Ver carrinho completo" at bounding box center [642, 309] width 110 height 10
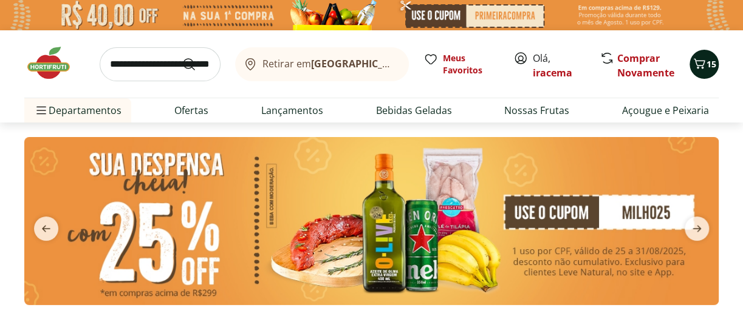
click at [704, 59] on icon "Carrinho" at bounding box center [699, 63] width 15 height 15
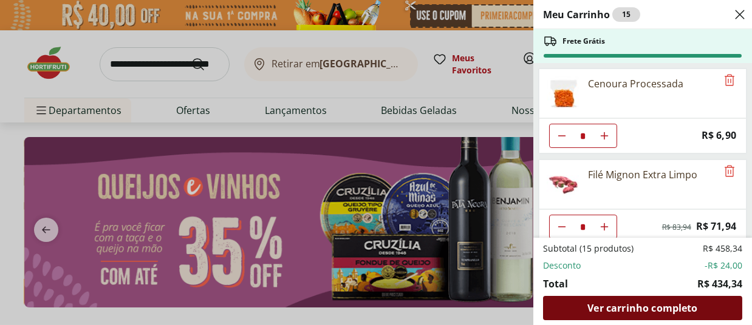
click at [653, 305] on span "Ver carrinho completo" at bounding box center [642, 309] width 110 height 10
